Goal: Task Accomplishment & Management: Manage account settings

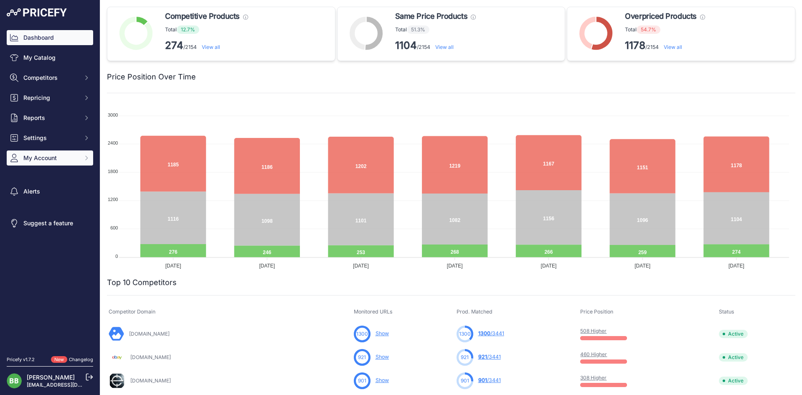
click at [78, 161] on span "My Account" at bounding box center [50, 158] width 55 height 8
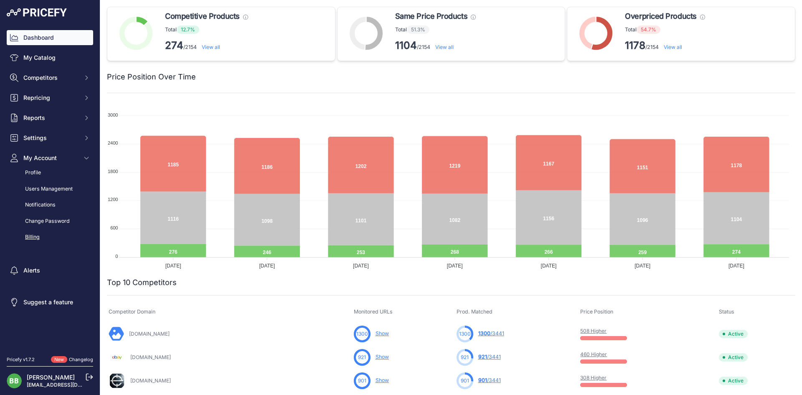
click at [35, 239] on link "Billing" at bounding box center [50, 237] width 86 height 15
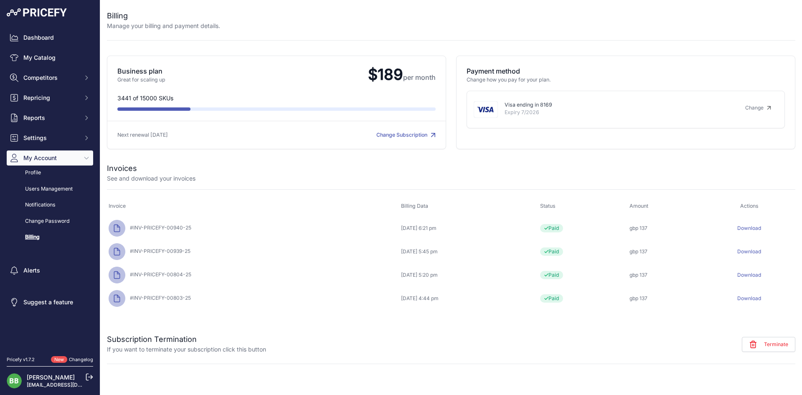
click at [749, 226] on link "Download" at bounding box center [750, 228] width 24 height 6
click at [757, 248] on link "Download" at bounding box center [750, 251] width 24 height 6
